Goal: Task Accomplishment & Management: Manage account settings

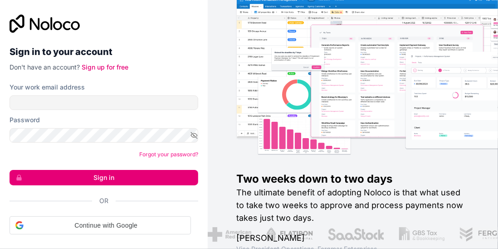
scroll to position [29, 0]
click at [38, 115] on label "Password" at bounding box center [25, 119] width 30 height 9
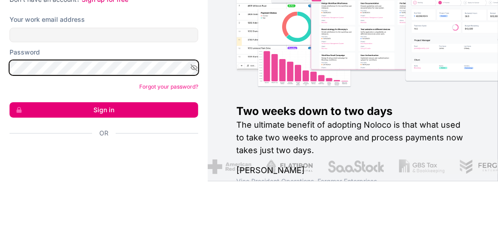
click at [10, 170] on button "Sign in" at bounding box center [104, 177] width 189 height 15
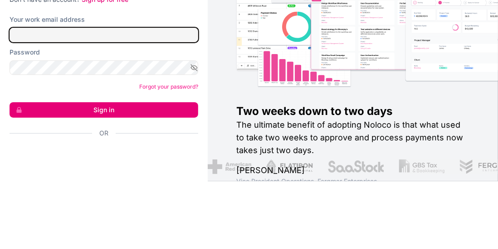
click at [14, 95] on input "Your work email address" at bounding box center [104, 102] width 189 height 15
type input "hawle@11230"
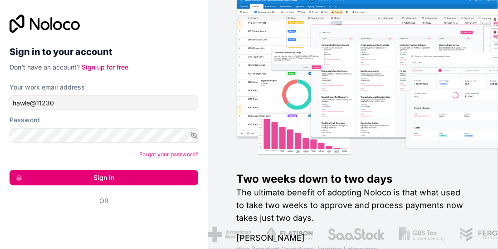
click at [57, 170] on button "Sign in" at bounding box center [104, 177] width 189 height 15
click at [56, 170] on button "Sign in" at bounding box center [104, 177] width 189 height 15
click at [51, 161] on form "Your work email address hawle@11230 Password Forgot your password? Sign in Or" at bounding box center [104, 160] width 189 height 154
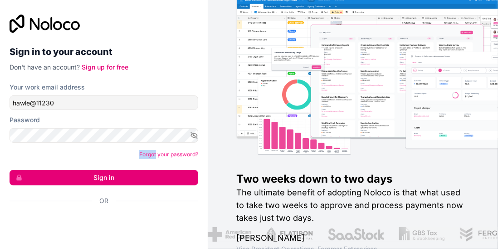
scroll to position [15, 0]
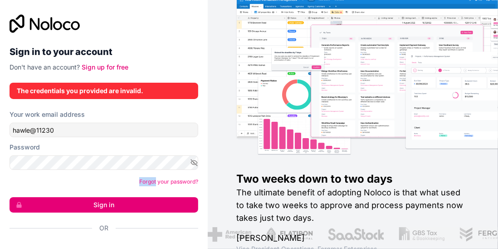
click at [46, 159] on form "Your work email address hawle@11230 Password Forgot your password? Sign in Or" at bounding box center [104, 187] width 189 height 154
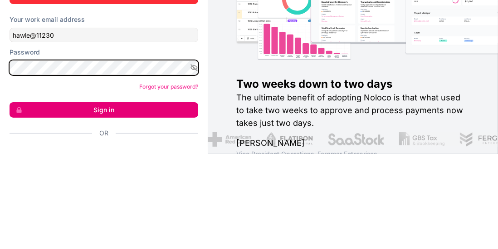
click at [10, 197] on button "Sign in" at bounding box center [104, 204] width 189 height 15
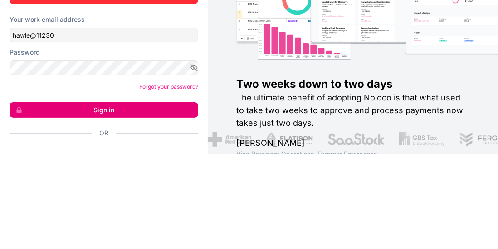
click at [466, 137] on img at bounding box center [396, 85] width 291 height 143
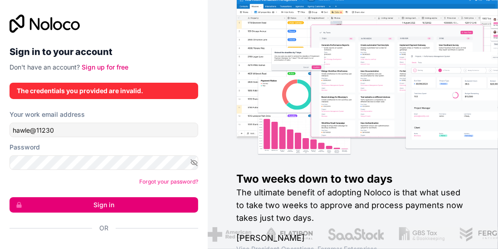
click at [124, 197] on button "Sign in" at bounding box center [104, 204] width 189 height 15
click at [126, 197] on button "Sign in" at bounding box center [104, 204] width 189 height 15
click at [128, 197] on button "Sign in" at bounding box center [104, 204] width 189 height 15
click at [133, 197] on button "Sign in" at bounding box center [104, 204] width 189 height 15
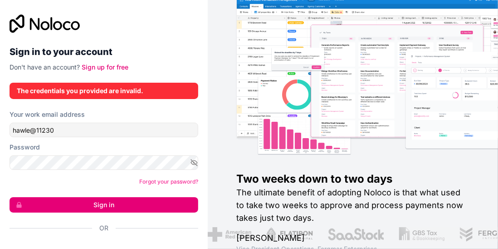
click at [133, 197] on button "Sign in" at bounding box center [104, 204] width 189 height 15
click at [135, 197] on button "Sign in" at bounding box center [104, 204] width 189 height 15
click at [140, 197] on button "Sign in" at bounding box center [104, 204] width 189 height 15
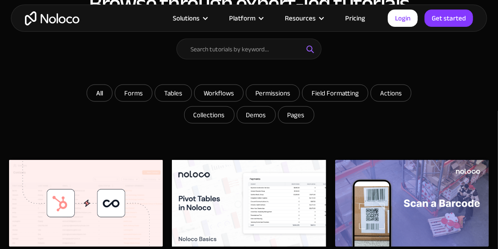
scroll to position [550, 0]
